Goal: Task Accomplishment & Management: Manage account settings

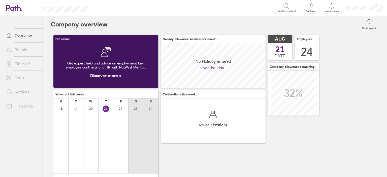
scroll to position [45, 105]
click at [229, 114] on div "No celebrations" at bounding box center [213, 121] width 105 height 45
click at [21, 50] on link "People" at bounding box center [22, 50] width 41 height 10
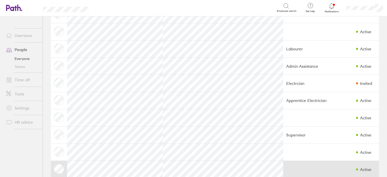
scroll to position [165, 0]
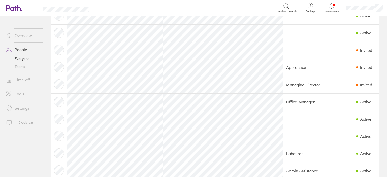
scroll to position [76, 0]
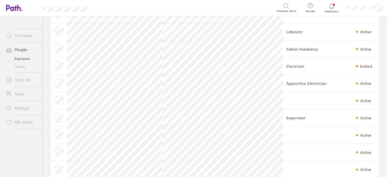
scroll to position [202, 0]
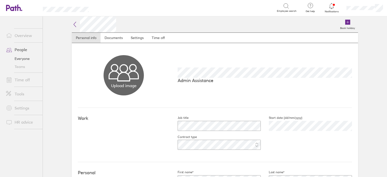
click at [73, 26] on icon at bounding box center [75, 24] width 6 height 6
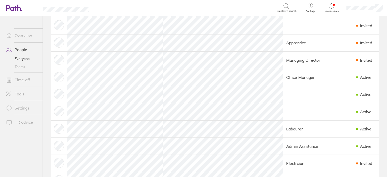
scroll to position [101, 0]
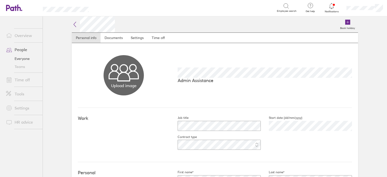
click at [75, 24] on icon at bounding box center [75, 24] width 6 height 6
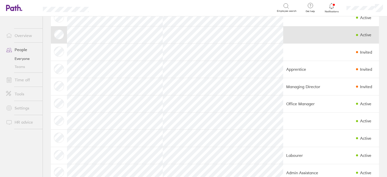
scroll to position [126, 0]
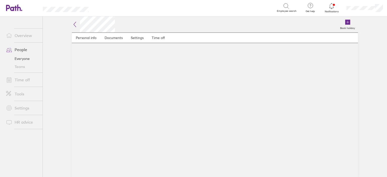
click at [76, 24] on icon at bounding box center [75, 24] width 6 height 6
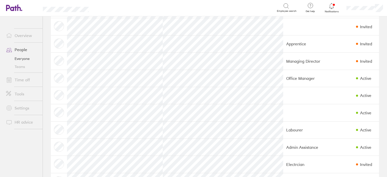
scroll to position [101, 0]
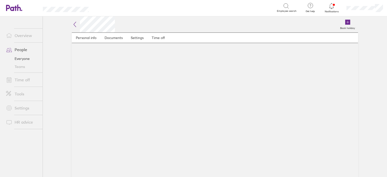
click at [72, 23] on icon at bounding box center [75, 24] width 6 height 6
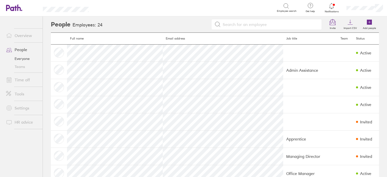
click at [23, 48] on link "People" at bounding box center [22, 50] width 41 height 10
click at [22, 58] on link "Everyone" at bounding box center [22, 59] width 41 height 8
click at [19, 66] on link "Teams" at bounding box center [22, 67] width 41 height 8
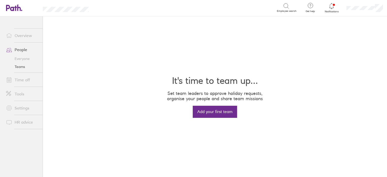
click at [21, 48] on link "People" at bounding box center [22, 50] width 41 height 10
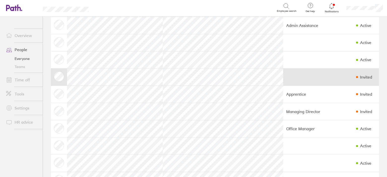
scroll to position [101, 0]
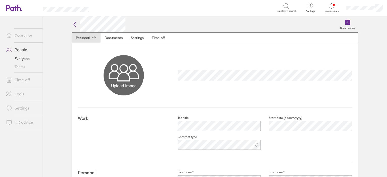
click at [72, 25] on icon at bounding box center [75, 24] width 6 height 6
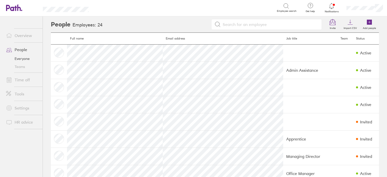
scroll to position [151, 0]
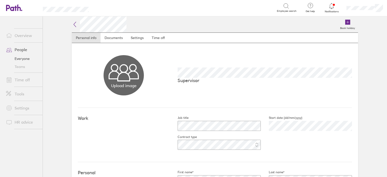
click at [21, 79] on link "Time off" at bounding box center [22, 80] width 41 height 10
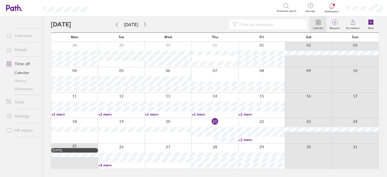
click at [227, 122] on div at bounding box center [215, 130] width 47 height 25
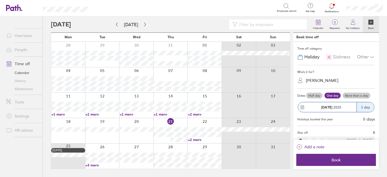
click at [332, 74] on div "Who's it for?" at bounding box center [337, 72] width 78 height 8
click at [331, 79] on div "[PERSON_NAME]" at bounding box center [322, 80] width 33 height 5
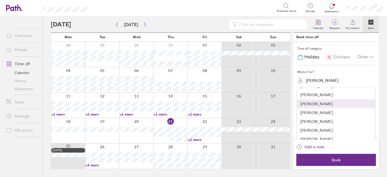
scroll to position [60, 0]
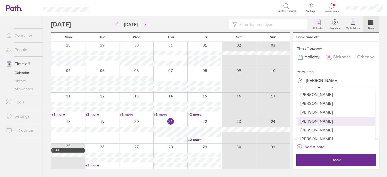
click at [337, 121] on div "[PERSON_NAME]" at bounding box center [337, 121] width 78 height 9
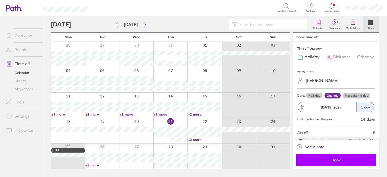
click at [353, 160] on span "Book" at bounding box center [336, 160] width 73 height 5
